Goal: Transaction & Acquisition: Subscribe to service/newsletter

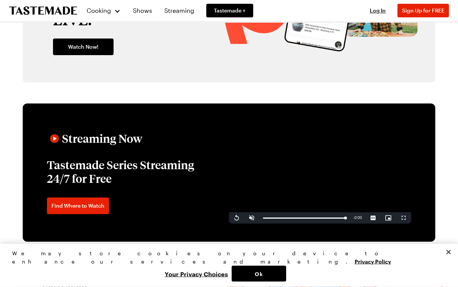
scroll to position [1079, 0]
click at [286, 282] on button "Ok" at bounding box center [258, 274] width 54 height 16
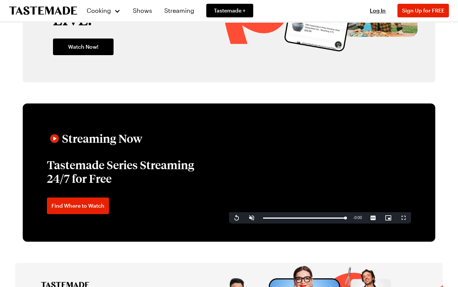
click at [379, 9] on span "Log In" at bounding box center [378, 10] width 16 height 6
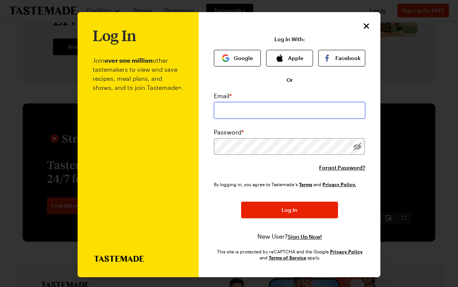
click at [283, 113] on input "email" at bounding box center [289, 110] width 151 height 17
type input "[EMAIL_ADDRESS][DOMAIN_NAME]"
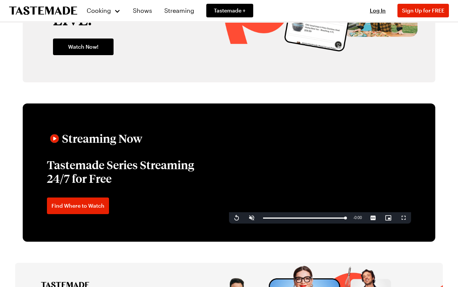
click at [379, 5] on div "Log In Sign Up Log In Sign Up for FREE" at bounding box center [405, 10] width 86 height 21
click at [375, 11] on span "Log In" at bounding box center [378, 10] width 16 height 6
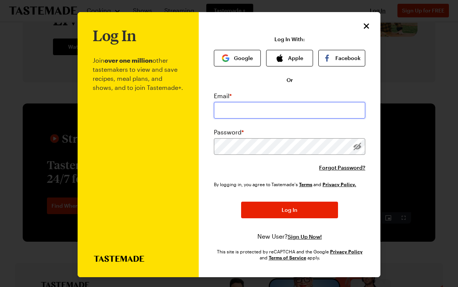
click at [297, 110] on input "email" at bounding box center [289, 110] width 151 height 17
type input "[EMAIL_ADDRESS][DOMAIN_NAME]"
click at [289, 211] on button "Log In" at bounding box center [289, 210] width 97 height 17
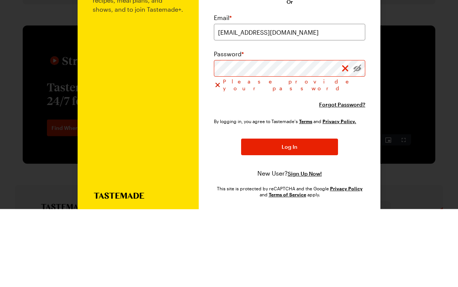
click at [350, 179] on span "Forgot Password?" at bounding box center [342, 183] width 46 height 8
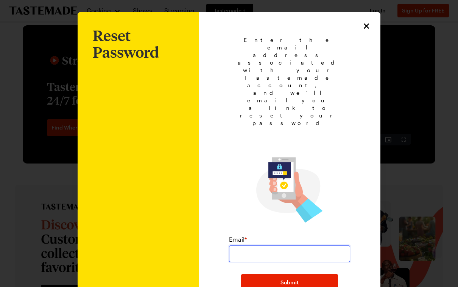
click at [286, 246] on input "email" at bounding box center [289, 254] width 121 height 17
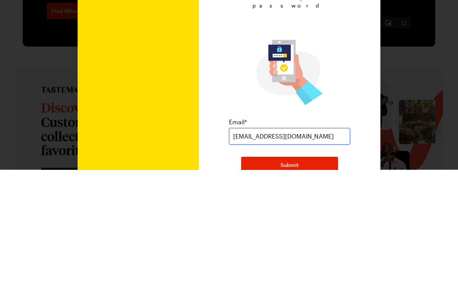
type input "[EMAIL_ADDRESS][DOMAIN_NAME]"
click at [312, 275] on button "Submit" at bounding box center [289, 283] width 97 height 17
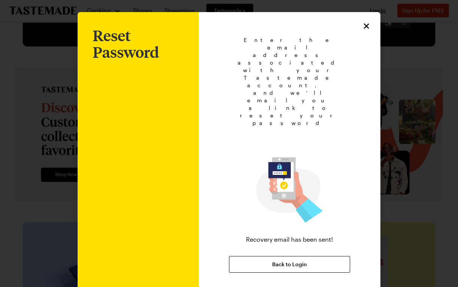
click at [326, 256] on button "Back to Login" at bounding box center [289, 264] width 121 height 17
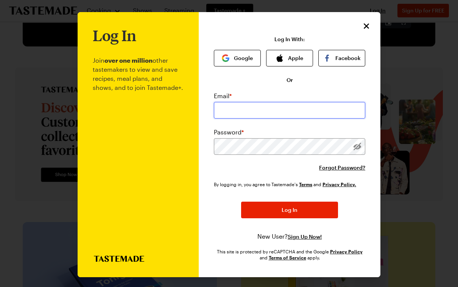
click at [278, 114] on input "email" at bounding box center [289, 110] width 151 height 17
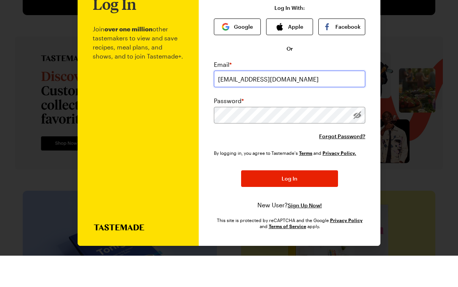
type input "[EMAIL_ADDRESS][DOMAIN_NAME]"
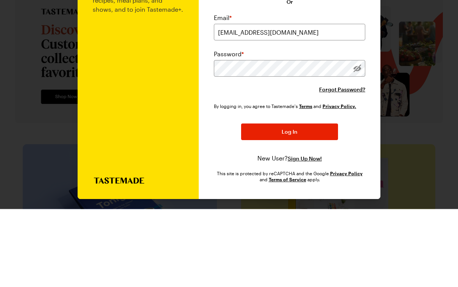
click at [290, 202] on button "Log In" at bounding box center [289, 210] width 97 height 17
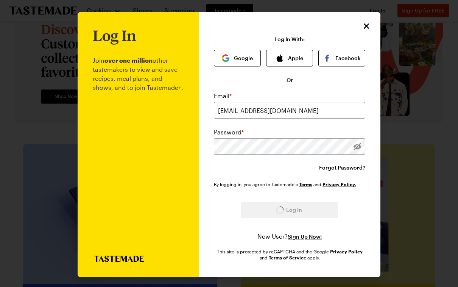
scroll to position [1079, 0]
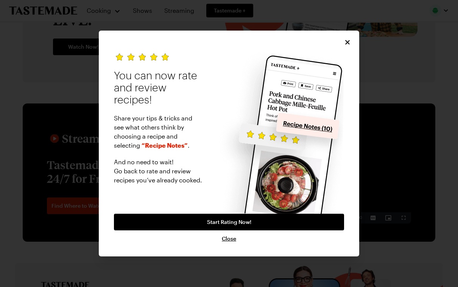
click at [227, 243] on span "Close" at bounding box center [229, 239] width 14 height 8
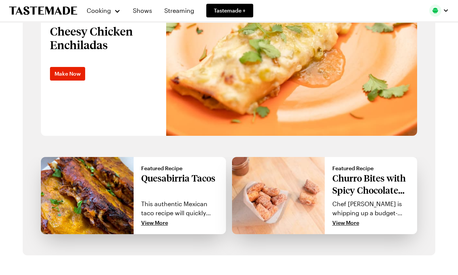
scroll to position [547, 0]
click at [183, 178] on p "Quesabirria Tacos" at bounding box center [180, 184] width 78 height 24
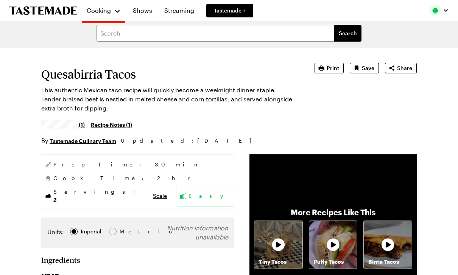
scroll to position [4, 0]
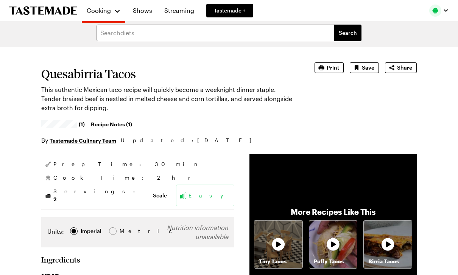
click at [367, 70] on span "Save" at bounding box center [368, 68] width 12 height 8
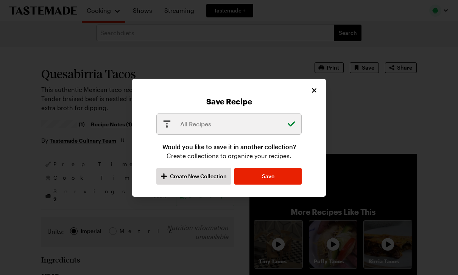
click at [282, 175] on button "Save" at bounding box center [267, 176] width 67 height 17
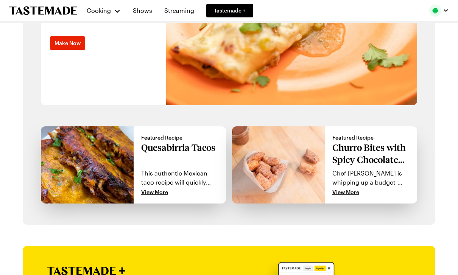
scroll to position [578, 0]
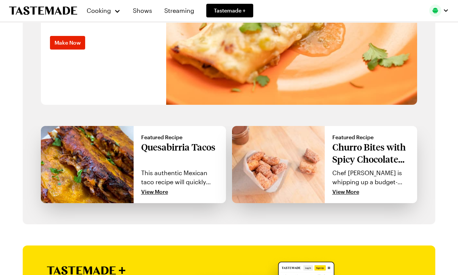
click at [366, 156] on p "Churro Bites with Spicy Chocolate Sauce" at bounding box center [371, 153] width 78 height 24
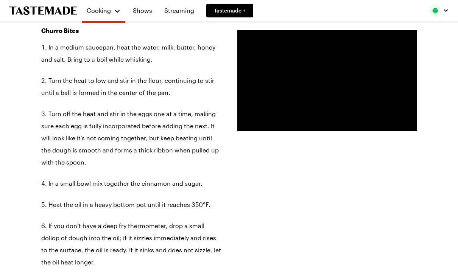
scroll to position [642, 0]
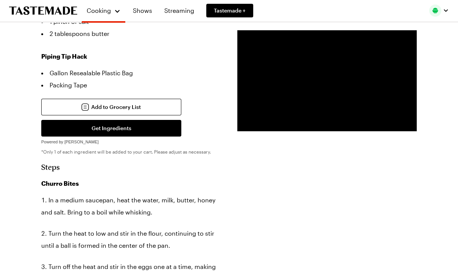
type textarea "x"
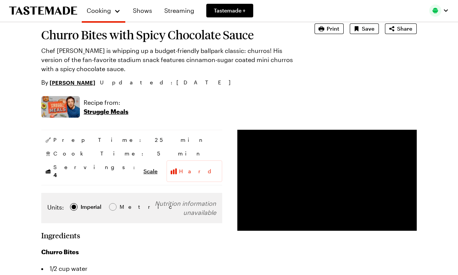
scroll to position [0, 0]
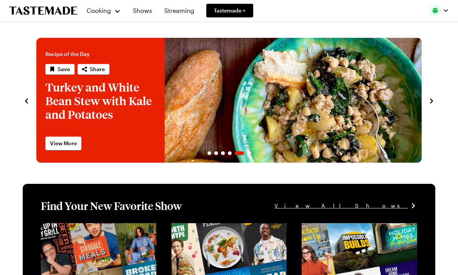
click at [235, 10] on span "Tastemade +" at bounding box center [230, 11] width 32 height 8
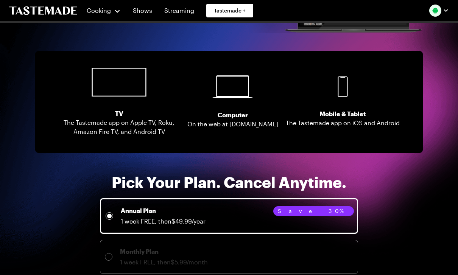
scroll to position [1458, 0]
